Goal: Transaction & Acquisition: Purchase product/service

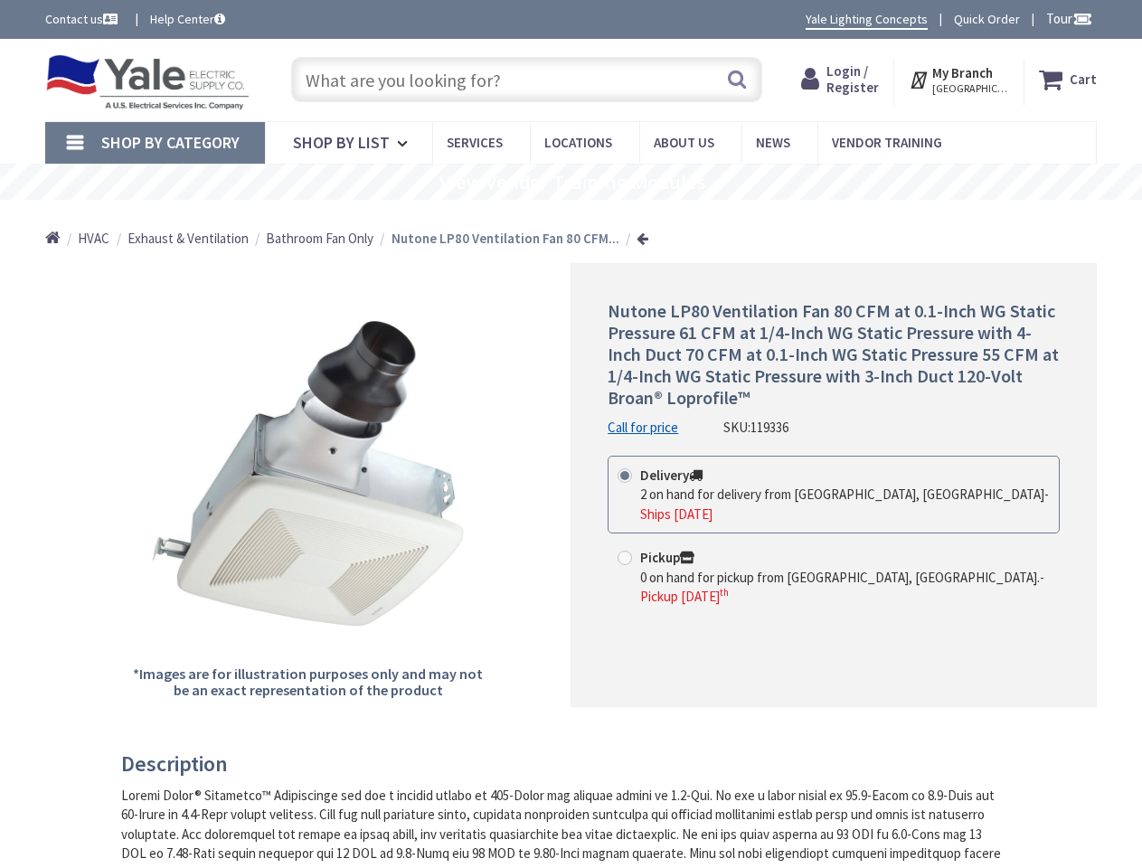
click at [571, 434] on div "Nutone LP80 Ventilation Fan 80 CFM at 0.1-Inch WG Static Pressure 61 CFM at 1/4…" at bounding box center [834, 485] width 526 height 444
click at [1067, 18] on span "Tour" at bounding box center [1070, 18] width 46 height 17
click at [1082, 18] on div at bounding box center [571, 434] width 1142 height 868
click at [961, 80] on strong "My Branch" at bounding box center [963, 72] width 61 height 17
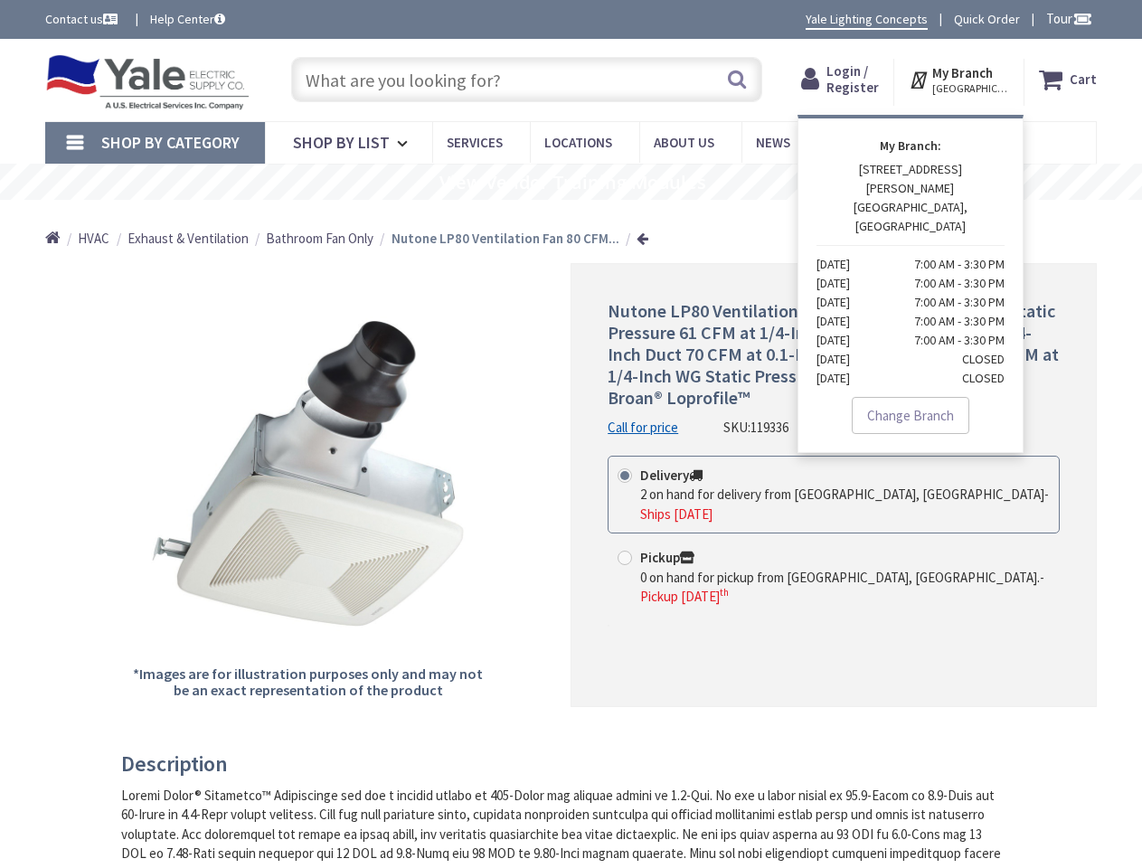
click at [155, 143] on span "Shop By Category" at bounding box center [170, 142] width 138 height 21
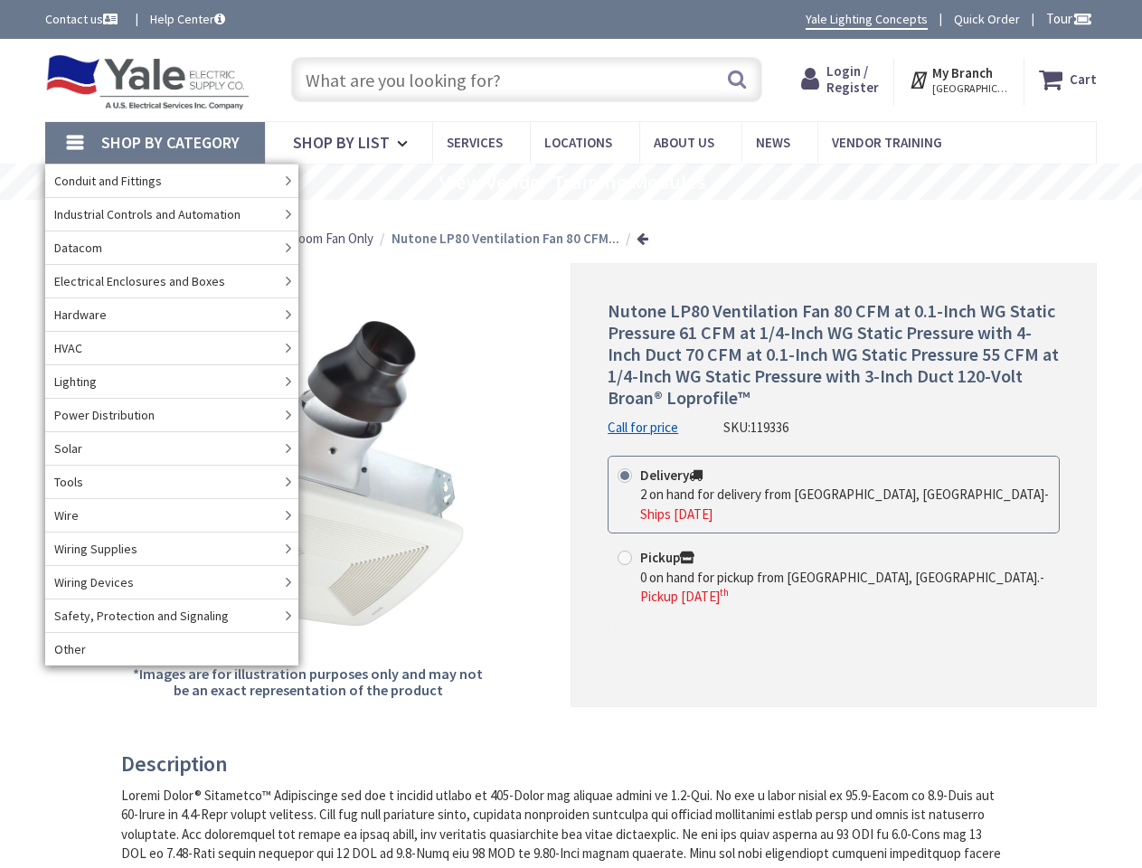
click at [571, 182] on rs-slide "View Vendor Training Modules" at bounding box center [571, 182] width 1142 height 36
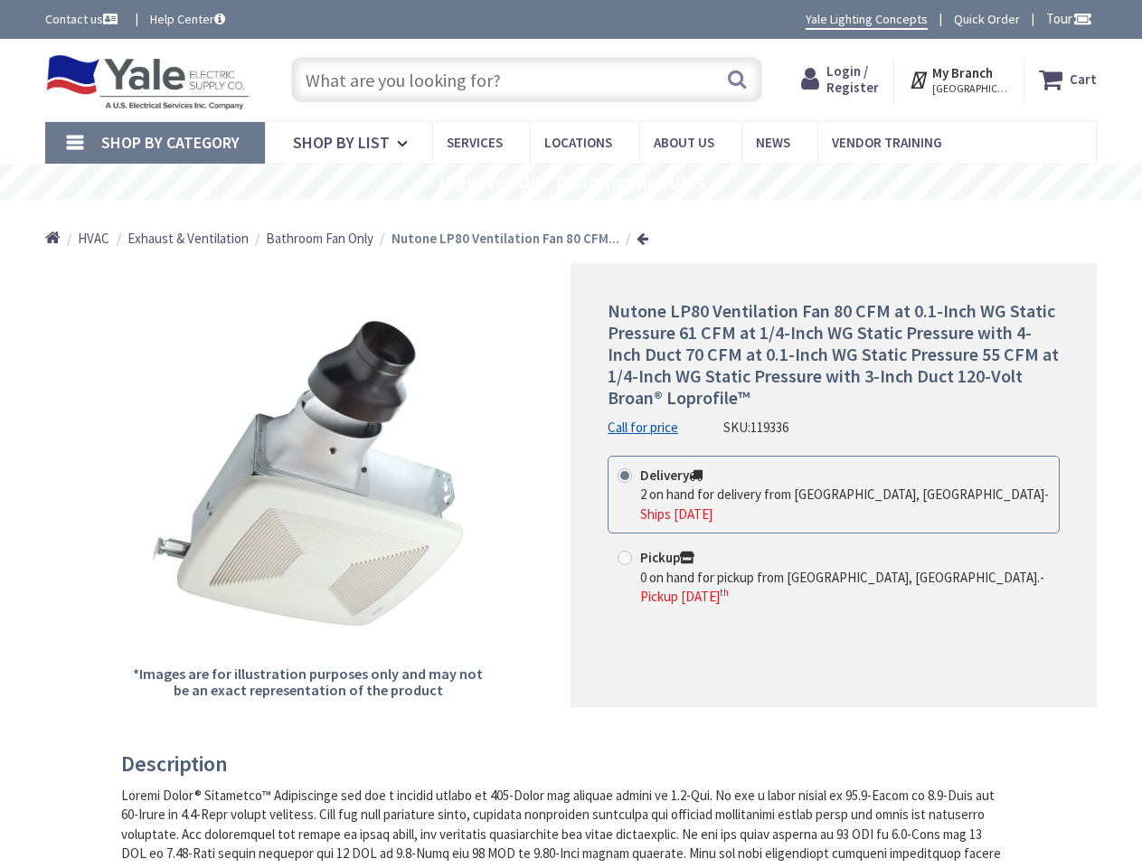
click at [834, 548] on label "Pickup 0 on hand for pickup from [GEOGRAPHIC_DATA], [GEOGRAPHIC_DATA]. - Pickup…" at bounding box center [834, 577] width 432 height 58
click at [634, 552] on input "Pickup 0 on hand for pickup from [GEOGRAPHIC_DATA], [GEOGRAPHIC_DATA]. - Pickup…" at bounding box center [628, 558] width 12 height 12
radio input "true"
click at [564, 764] on h3 "Description" at bounding box center [564, 765] width 886 height 24
